Goal: Task Accomplishment & Management: Use online tool/utility

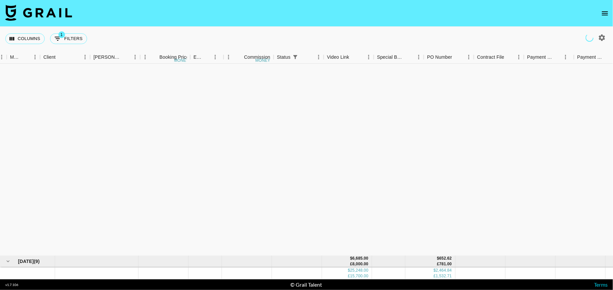
scroll to position [219, 182]
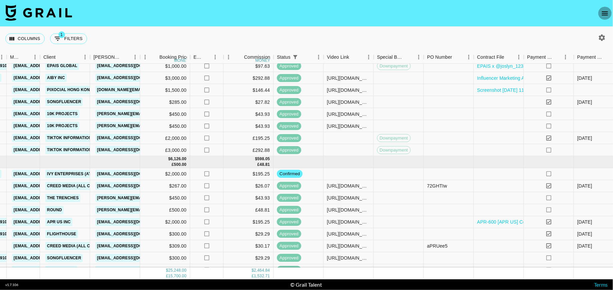
click at [605, 12] on icon "open drawer" at bounding box center [605, 13] width 8 height 8
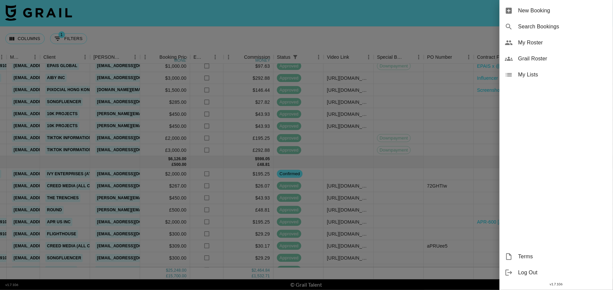
click at [540, 42] on span "My Roster" at bounding box center [562, 43] width 89 height 8
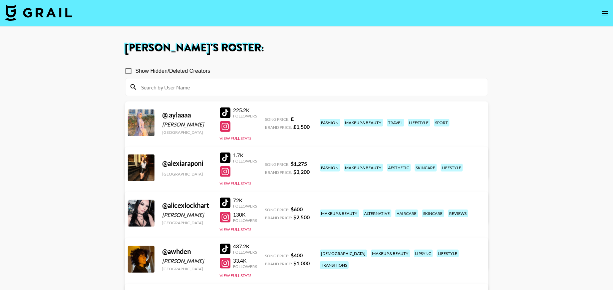
click at [609, 8] on button "open drawer" at bounding box center [604, 13] width 13 height 13
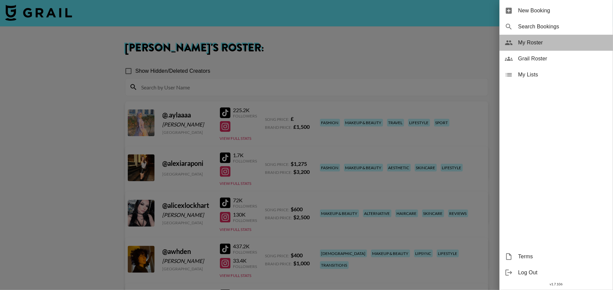
click at [545, 40] on span "My Roster" at bounding box center [562, 43] width 89 height 8
click at [377, 49] on div at bounding box center [306, 145] width 613 height 290
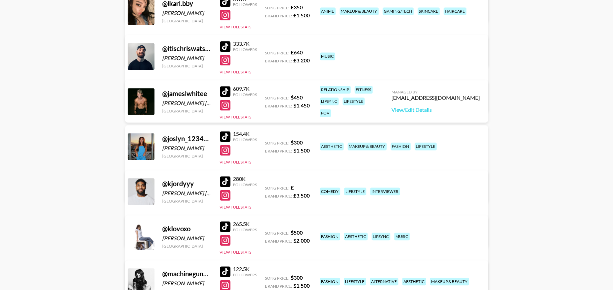
scroll to position [662, 0]
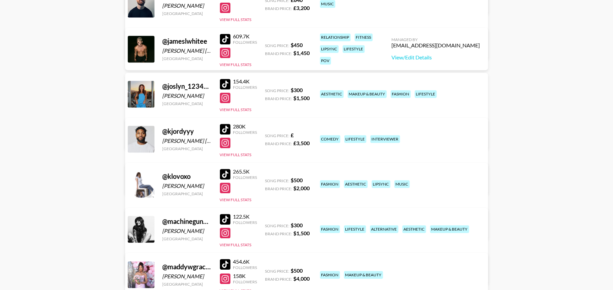
click at [240, 113] on div "@ joslyn_12345678910 [PERSON_NAME] [GEOGRAPHIC_DATA] 154.4K Followers View Full…" at bounding box center [306, 111] width 363 height 77
click at [236, 109] on button "View Full Stats" at bounding box center [236, 109] width 32 height 5
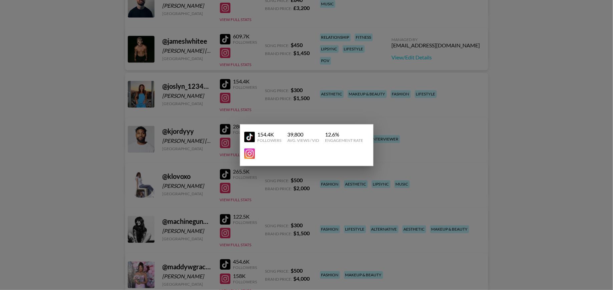
click at [569, 79] on div at bounding box center [306, 145] width 613 height 290
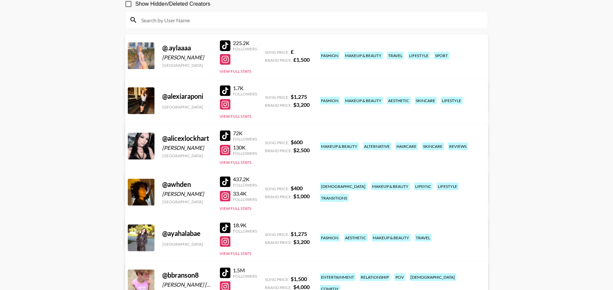
scroll to position [0, 0]
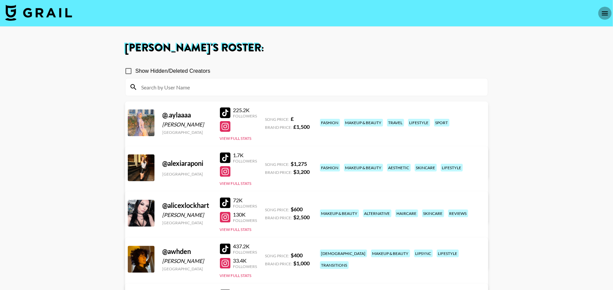
click at [602, 14] on icon "open drawer" at bounding box center [605, 13] width 8 height 8
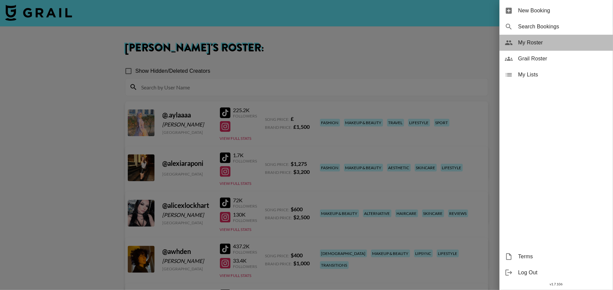
click at [539, 43] on span "My Roster" at bounding box center [562, 43] width 89 height 8
click at [390, 62] on div at bounding box center [306, 145] width 613 height 290
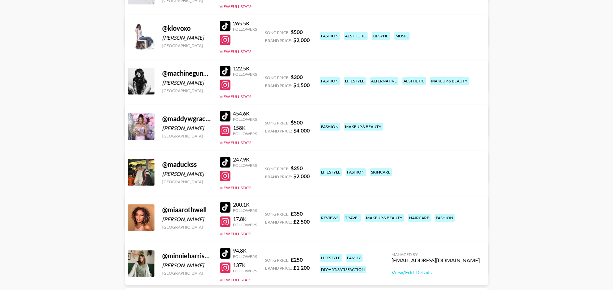
scroll to position [817, 0]
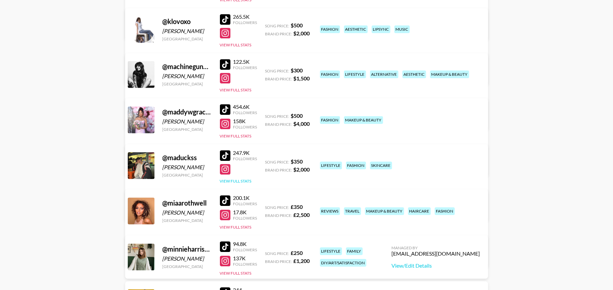
click at [232, 180] on button "View Full Stats" at bounding box center [236, 181] width 32 height 5
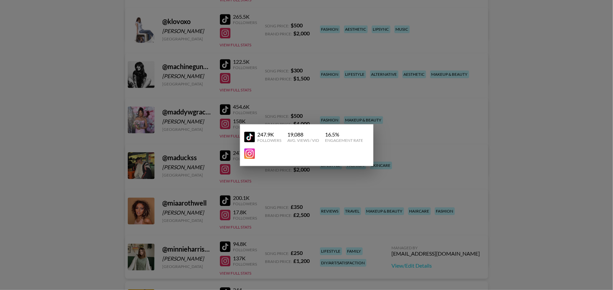
click at [251, 138] on img at bounding box center [249, 137] width 11 height 11
click at [474, 102] on div at bounding box center [306, 145] width 613 height 290
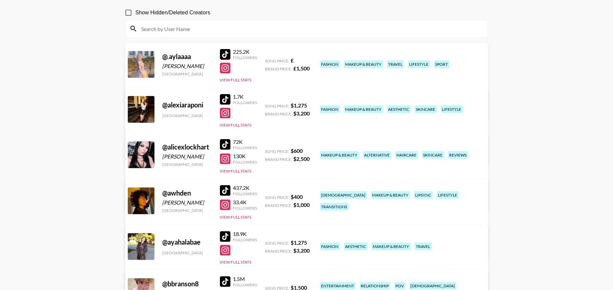
scroll to position [0, 0]
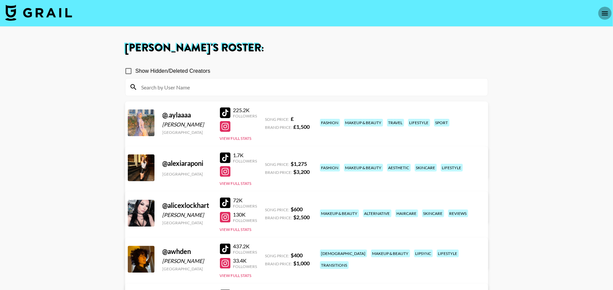
click at [601, 14] on icon "open drawer" at bounding box center [605, 13] width 8 height 8
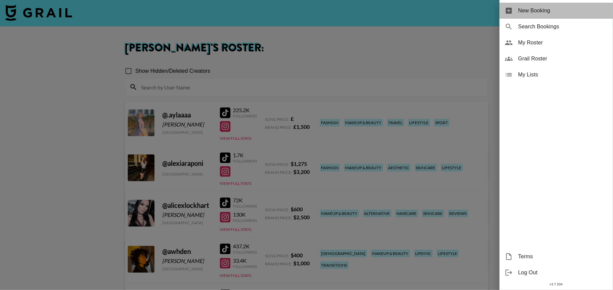
click at [551, 11] on span "New Booking" at bounding box center [562, 11] width 89 height 8
